Goal: Obtain resource: Obtain resource

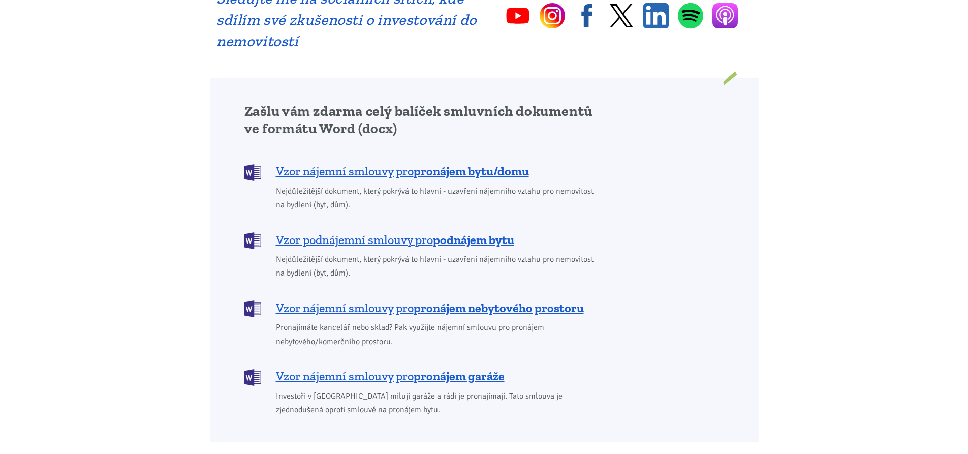
scroll to position [762, 0]
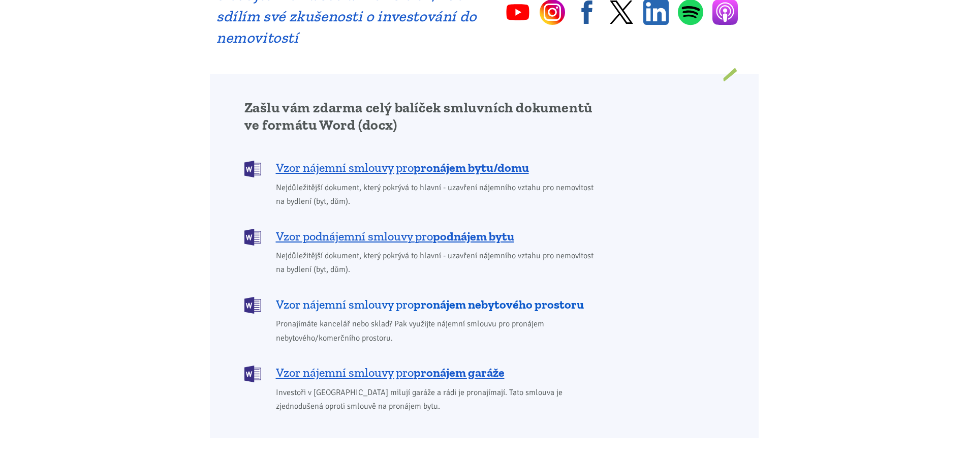
click at [491, 297] on b "pronájem nebytového prostoru" at bounding box center [498, 304] width 170 height 15
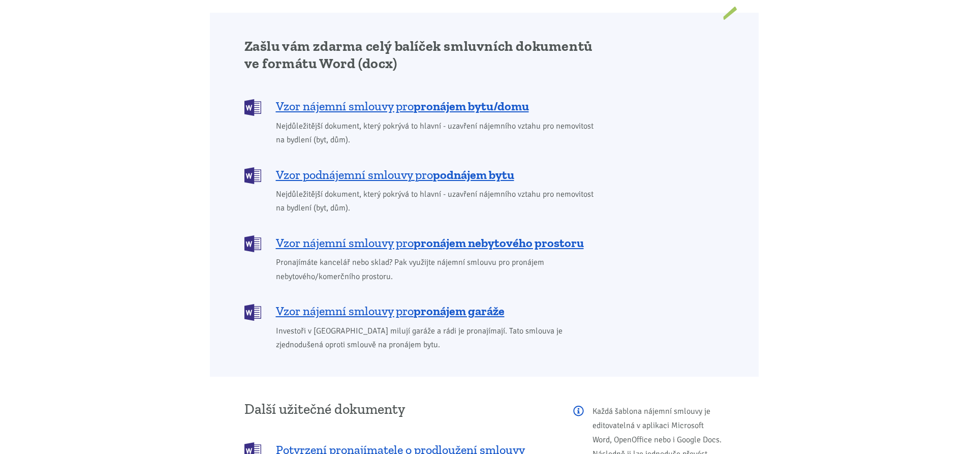
scroll to position [782, 0]
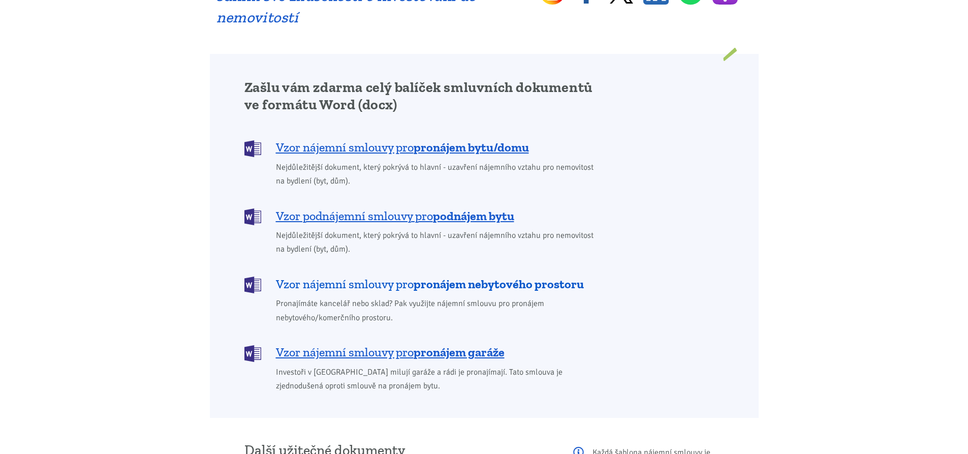
click at [474, 276] on b "pronájem nebytového prostoru" at bounding box center [498, 283] width 170 height 15
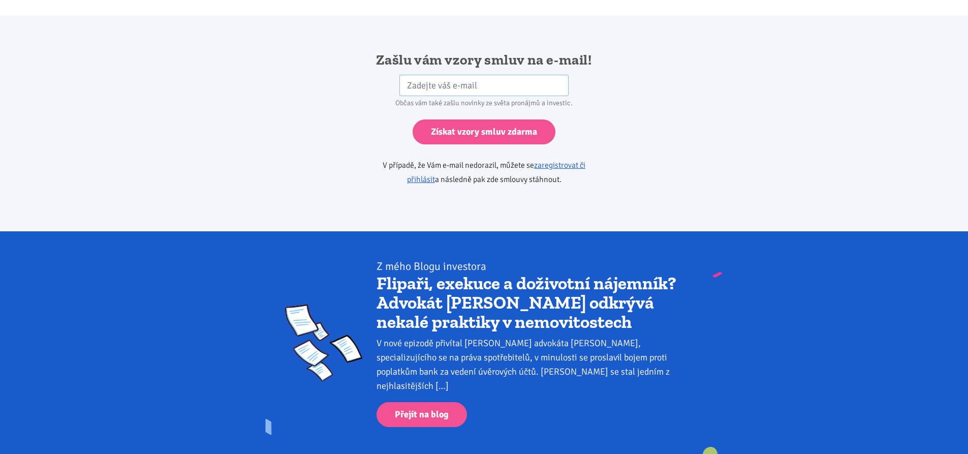
scroll to position [1696, 0]
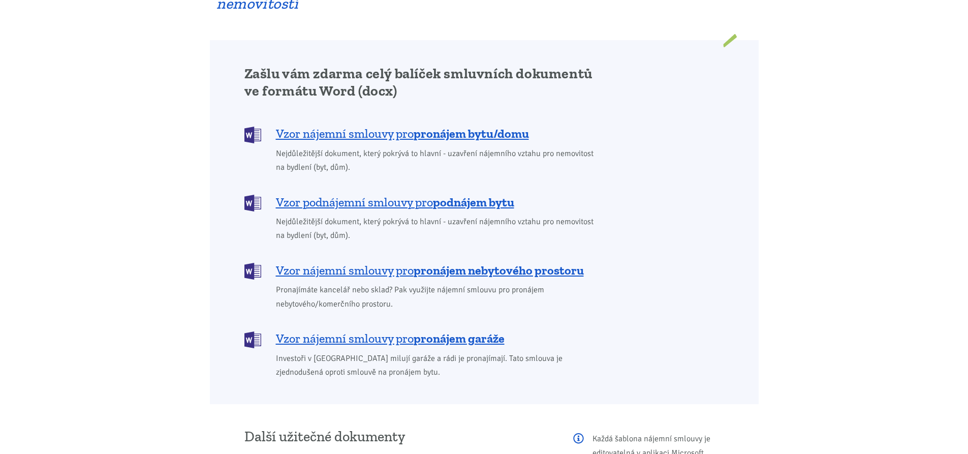
scroll to position [813, 0]
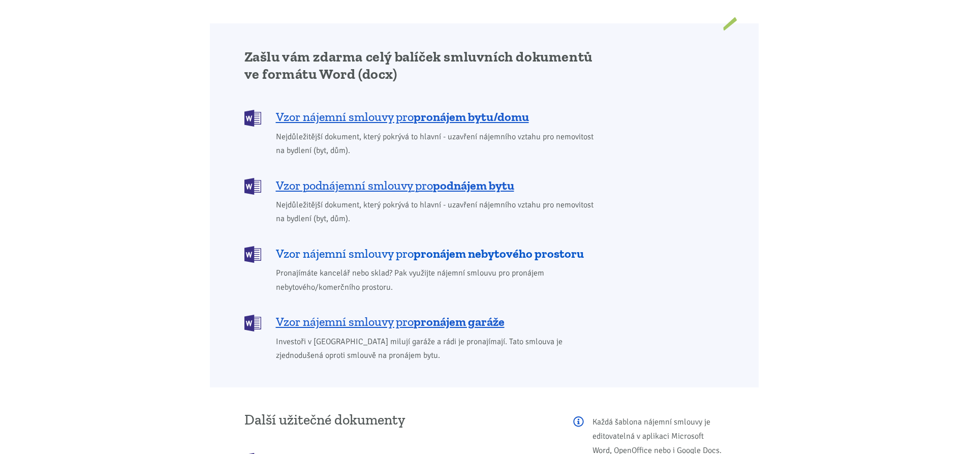
click at [441, 246] on b "pronájem nebytového prostoru" at bounding box center [498, 253] width 170 height 15
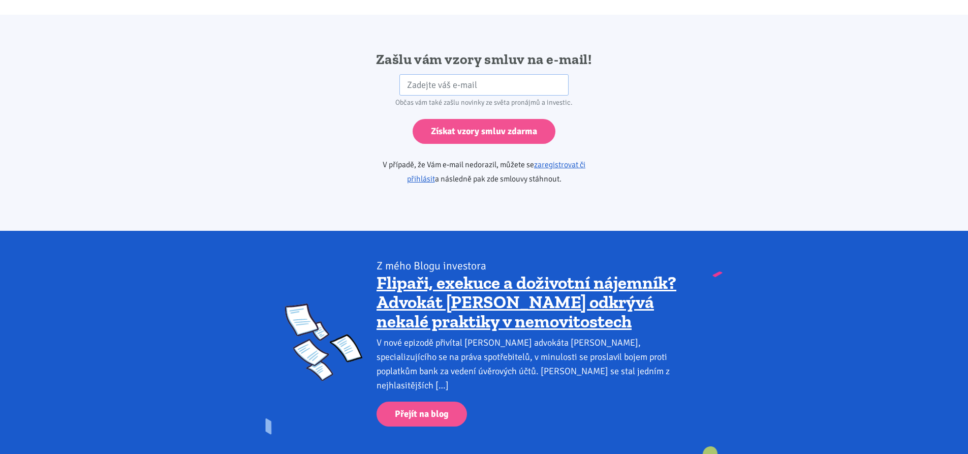
scroll to position [1696, 0]
click at [508, 74] on input "email" at bounding box center [483, 85] width 169 height 22
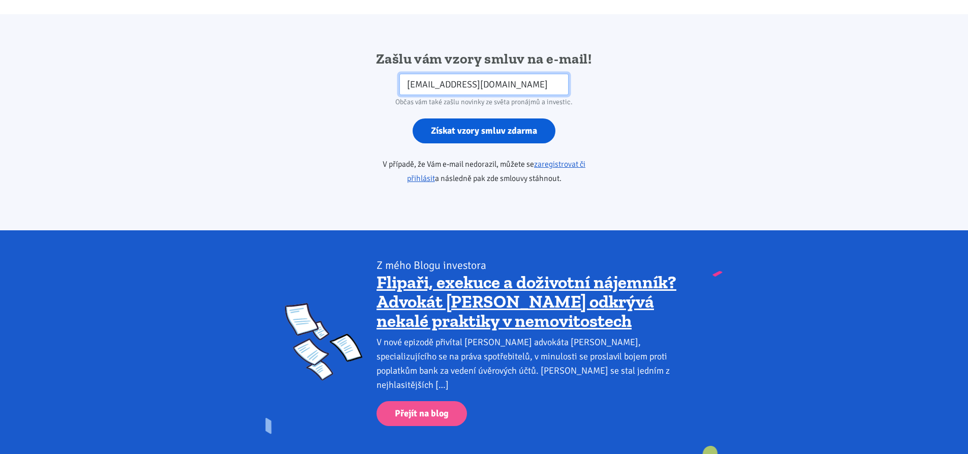
type input "o23machonska@student.sps-caslav.cz"
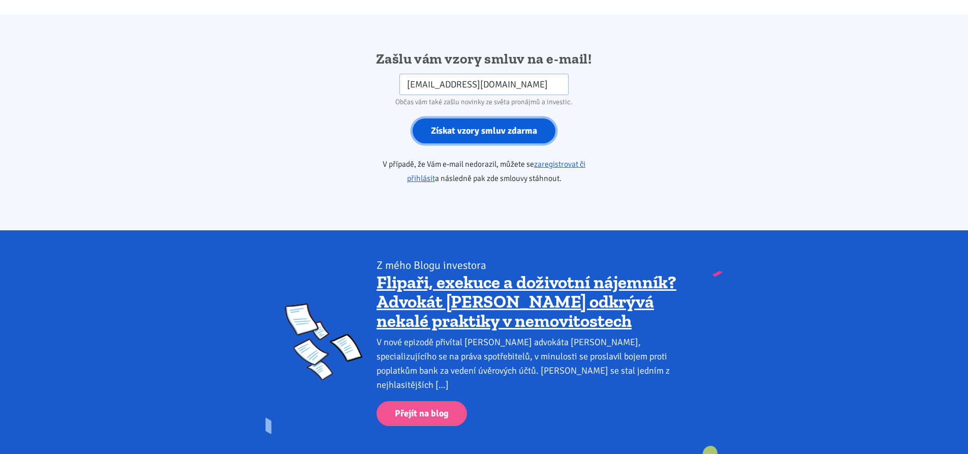
click at [479, 118] on input "Získat vzory smluv zdarma" at bounding box center [483, 130] width 143 height 25
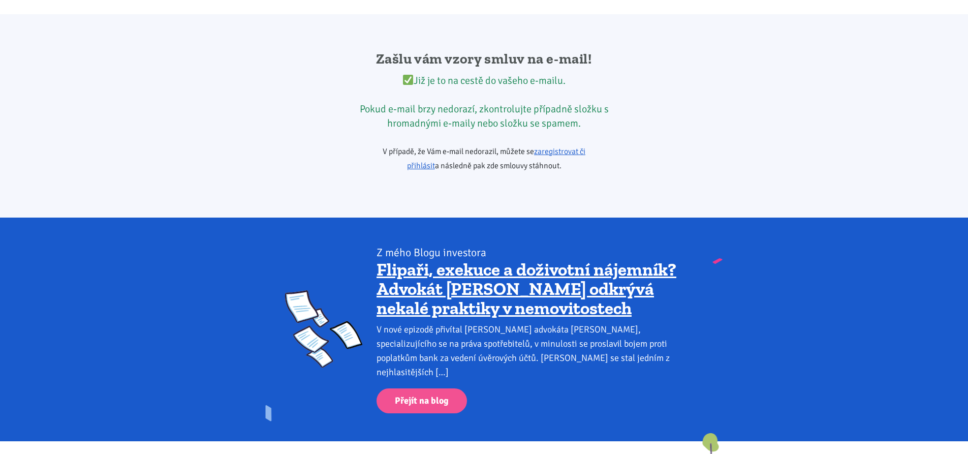
drag, startPoint x: 571, startPoint y: 136, endPoint x: 578, endPoint y: 130, distance: 9.4
click at [571, 146] on link "zaregistrovat či přihlásit" at bounding box center [496, 158] width 179 height 24
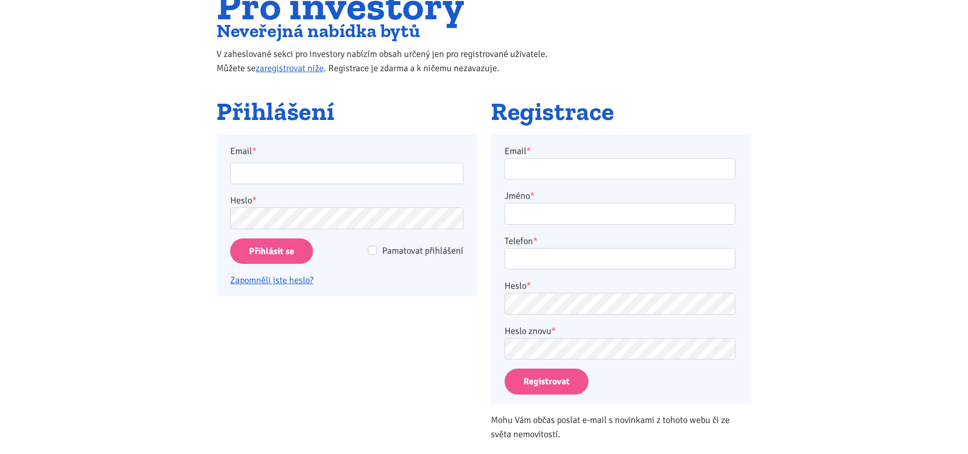
scroll to position [152, 0]
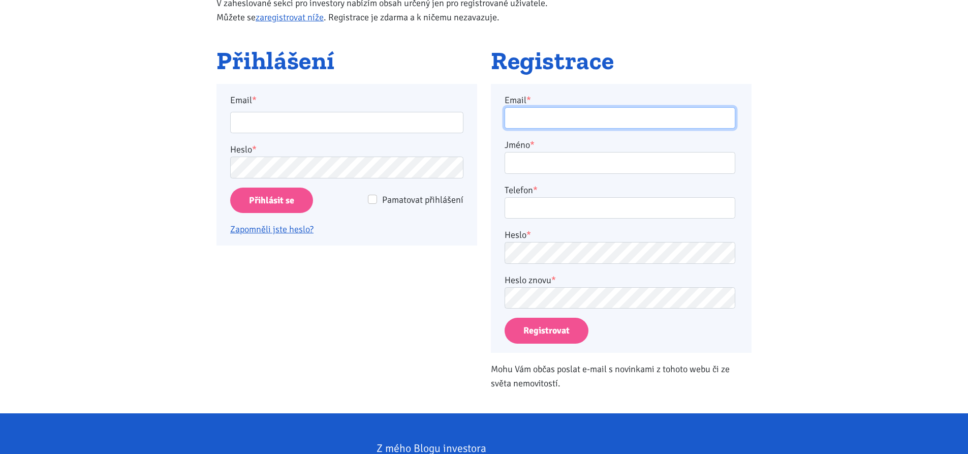
click at [574, 117] on input "Email *" at bounding box center [619, 118] width 231 height 22
type input "nmachonska@gmail.com"
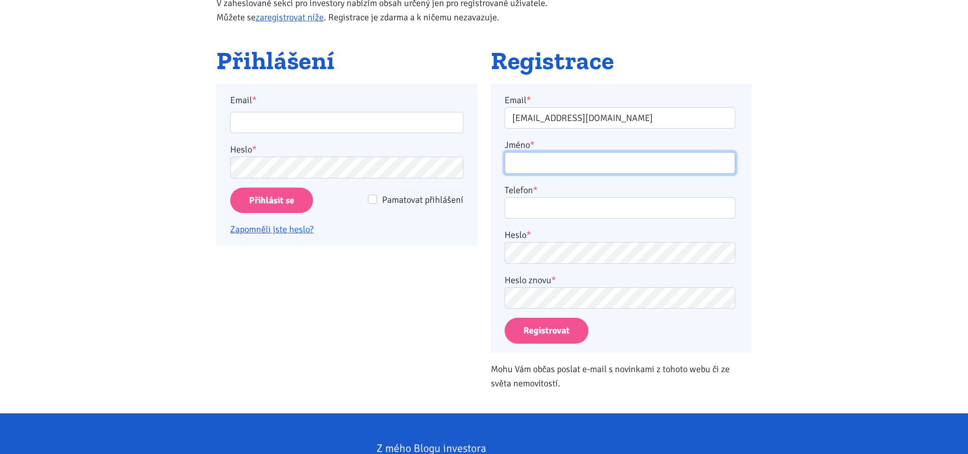
click at [574, 164] on input "Jméno *" at bounding box center [619, 163] width 231 height 22
type input "Nikola Machonská"
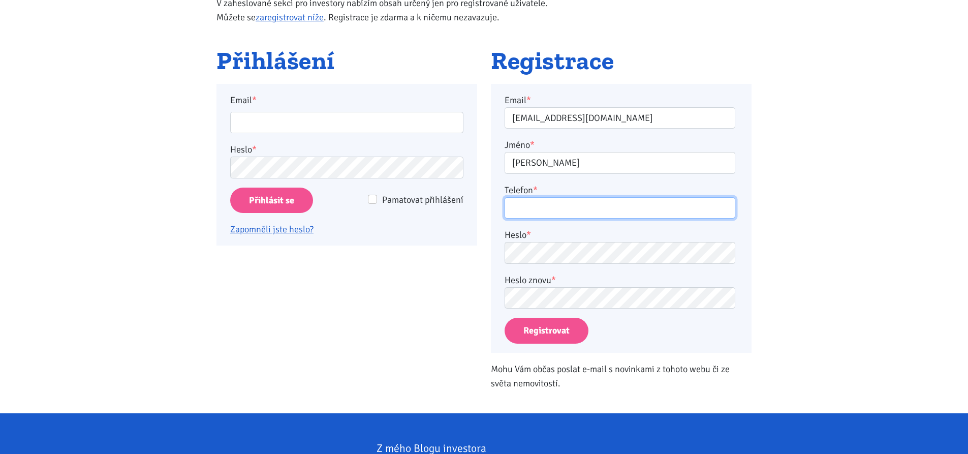
click at [591, 206] on input "Telefon *" at bounding box center [619, 208] width 231 height 22
type input "603334537"
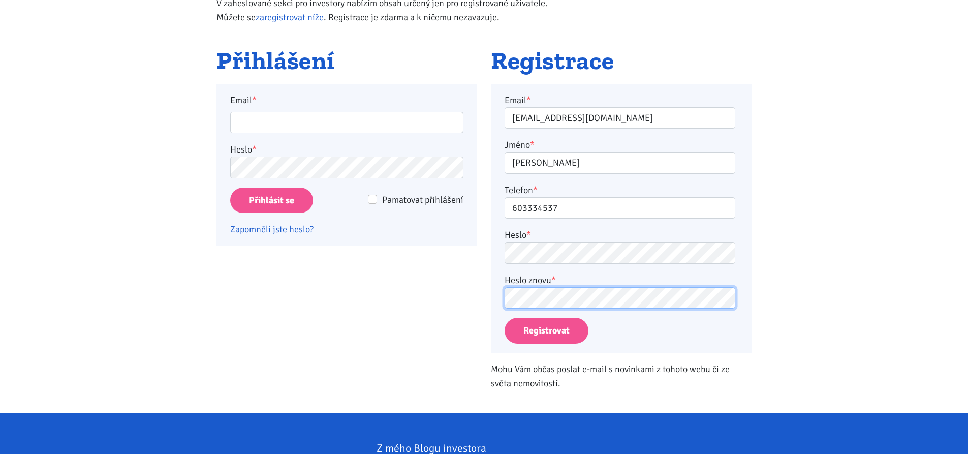
click at [504, 317] on button "Registrovat" at bounding box center [546, 330] width 84 height 26
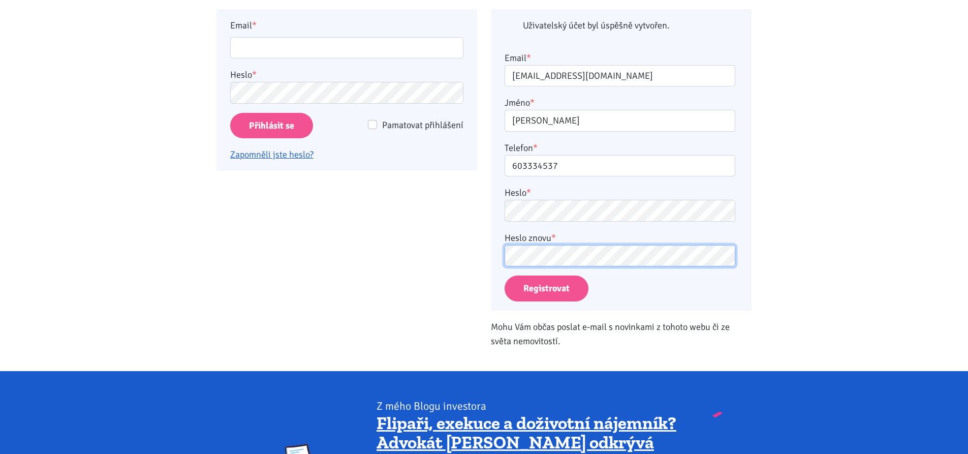
scroll to position [236, 0]
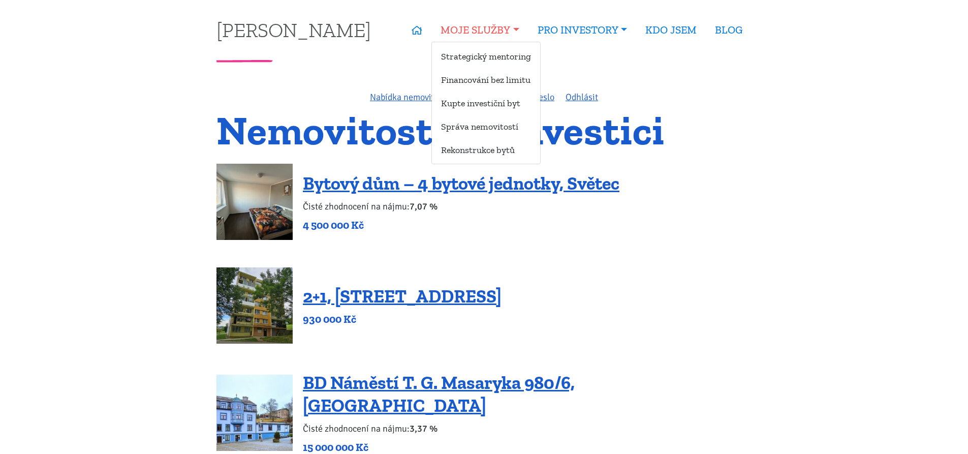
click at [471, 34] on link "MOJE SLUŽBY" at bounding box center [479, 29] width 96 height 23
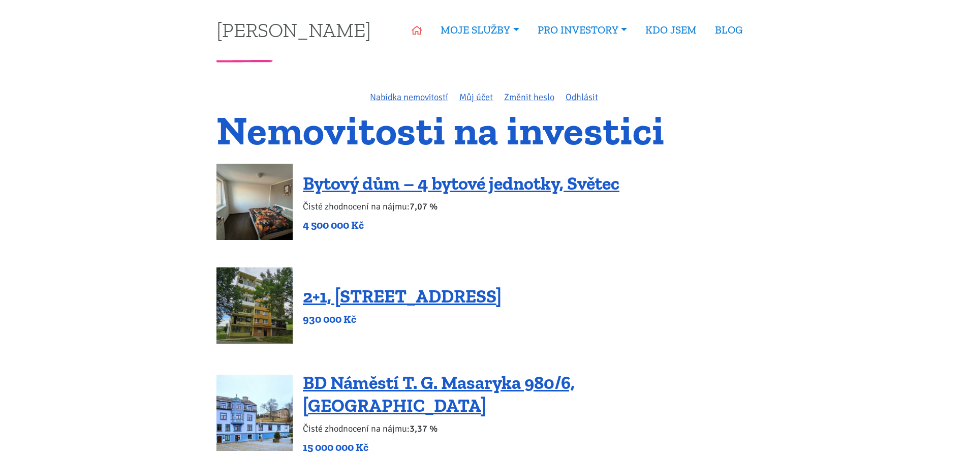
click at [411, 30] on icon at bounding box center [416, 30] width 11 height 9
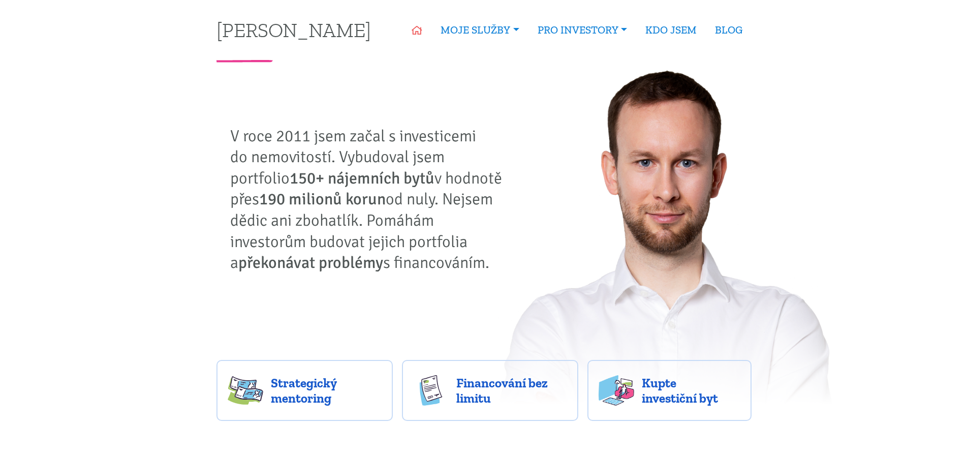
click at [416, 27] on icon at bounding box center [416, 30] width 11 height 9
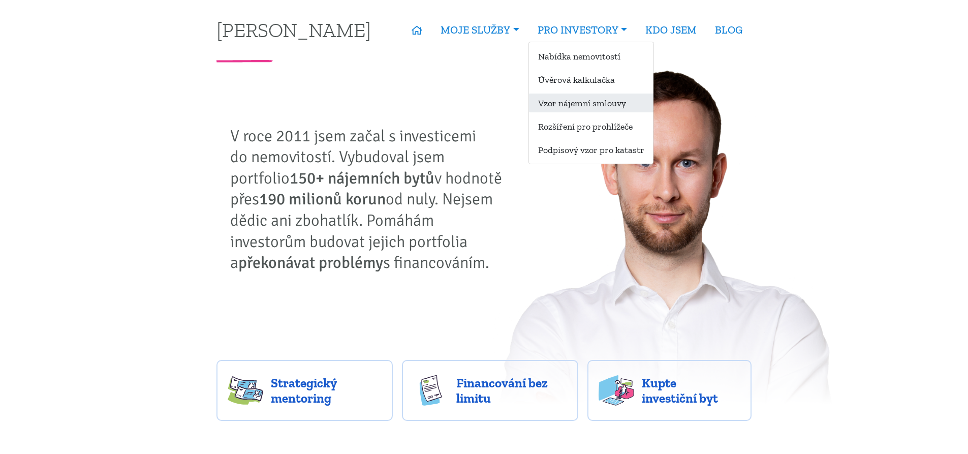
click at [562, 106] on link "Vzor nájemní smlouvy" at bounding box center [591, 102] width 124 height 19
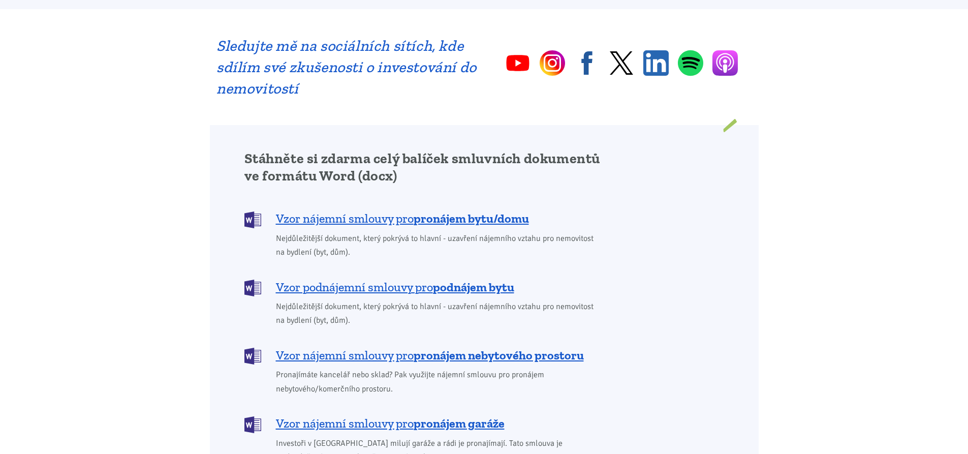
scroll to position [762, 0]
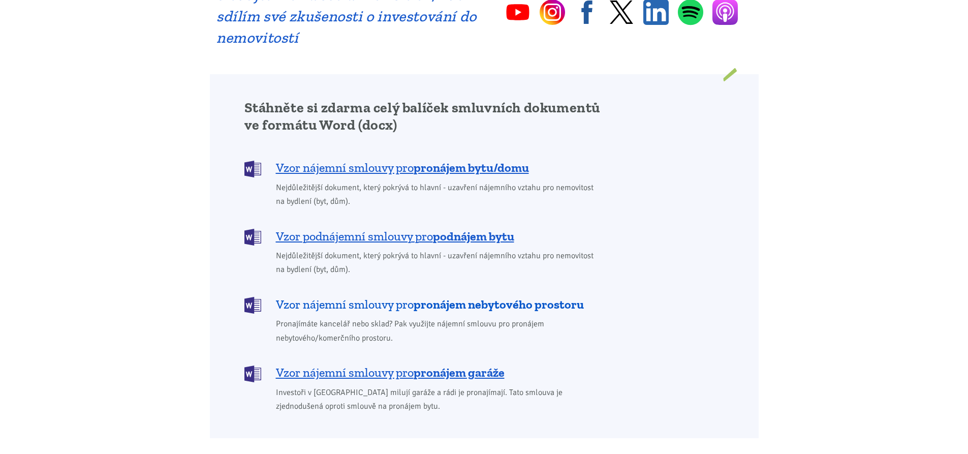
click at [442, 297] on b "pronájem nebytového prostoru" at bounding box center [498, 304] width 170 height 15
